Goal: Information Seeking & Learning: Find specific fact

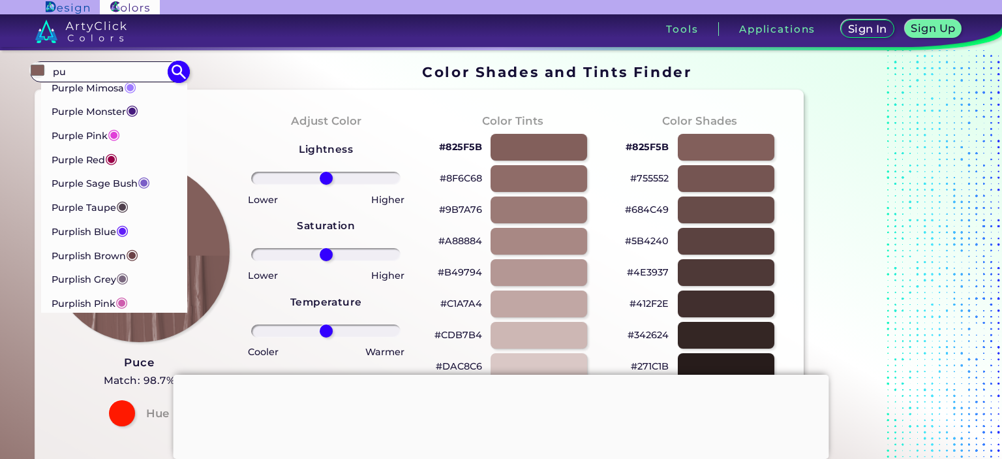
scroll to position [345, 0]
type input "p"
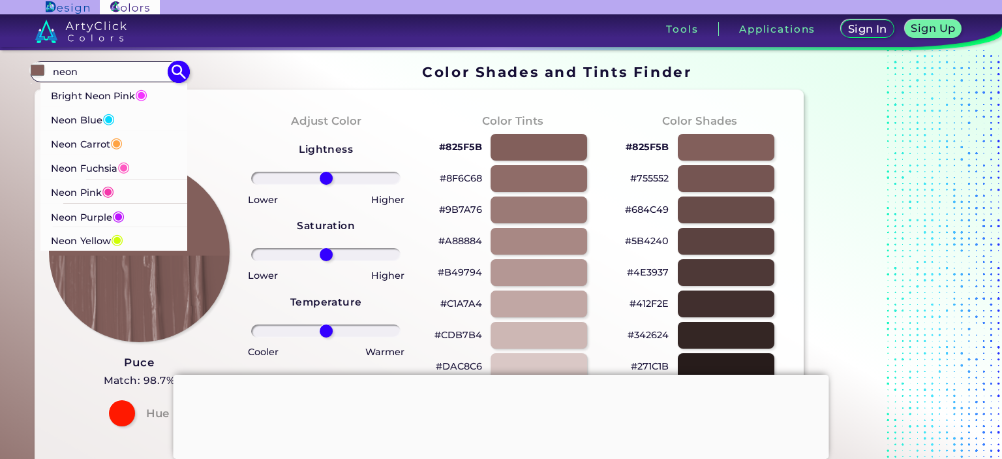
type input "neon"
click at [79, 215] on p "Neon Purple ◉" at bounding box center [88, 216] width 74 height 24
type input "#bc13fe"
type input "#BC13FE"
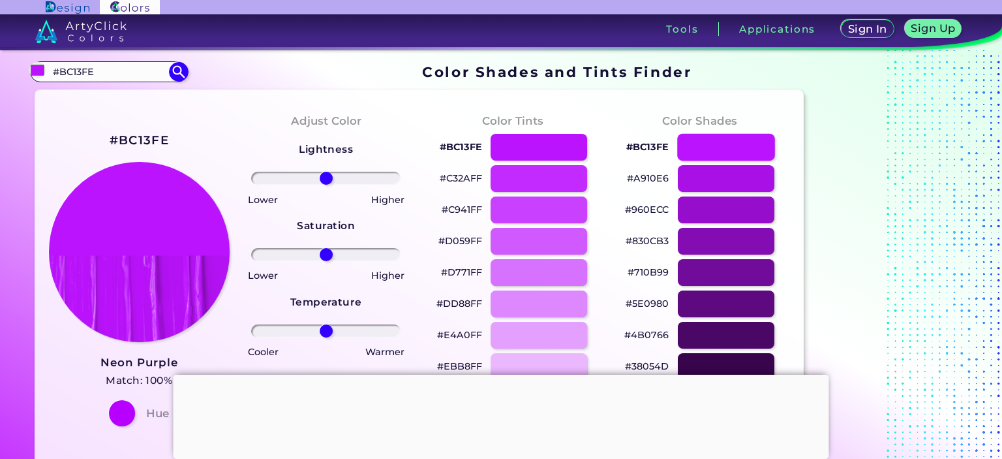
click at [712, 155] on div at bounding box center [726, 147] width 98 height 27
type input "#bc13fe"
drag, startPoint x: 166, startPoint y: 139, endPoint x: 111, endPoint y: 147, distance: 55.5
click at [111, 147] on h2 "#BC13FE" at bounding box center [139, 140] width 59 height 17
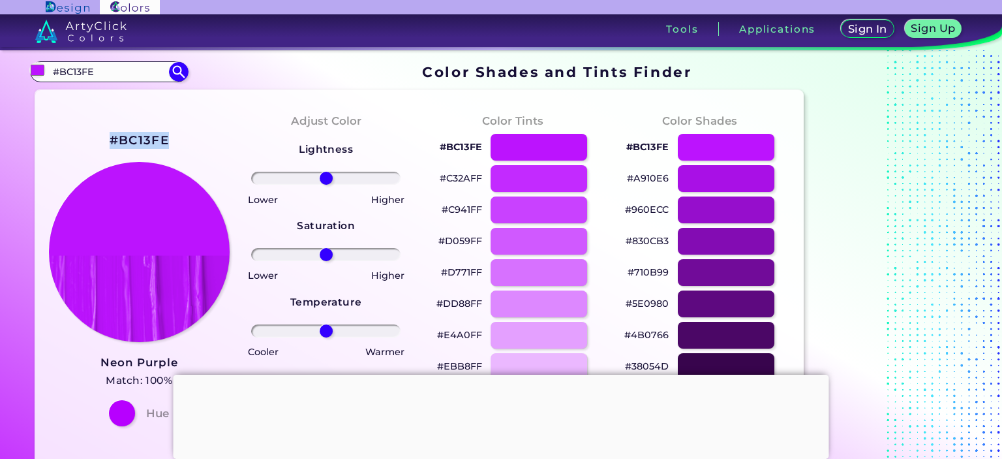
copy h2 "#BC13FE"
click at [125, 74] on input "#BC13FE" at bounding box center [108, 72] width 121 height 18
type input "#neon red"
click at [183, 74] on img at bounding box center [178, 72] width 23 height 23
click at [181, 78] on img at bounding box center [178, 72] width 23 height 23
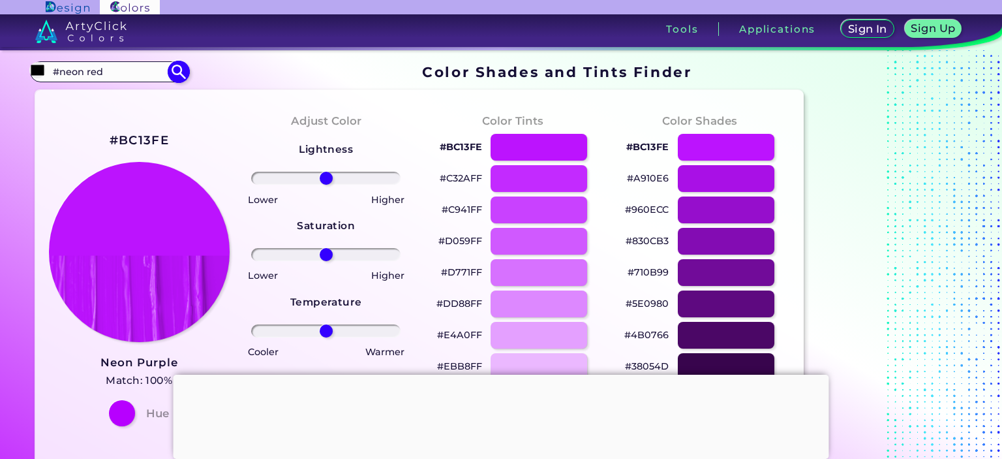
type input "#000000"
